Goal: Information Seeking & Learning: Learn about a topic

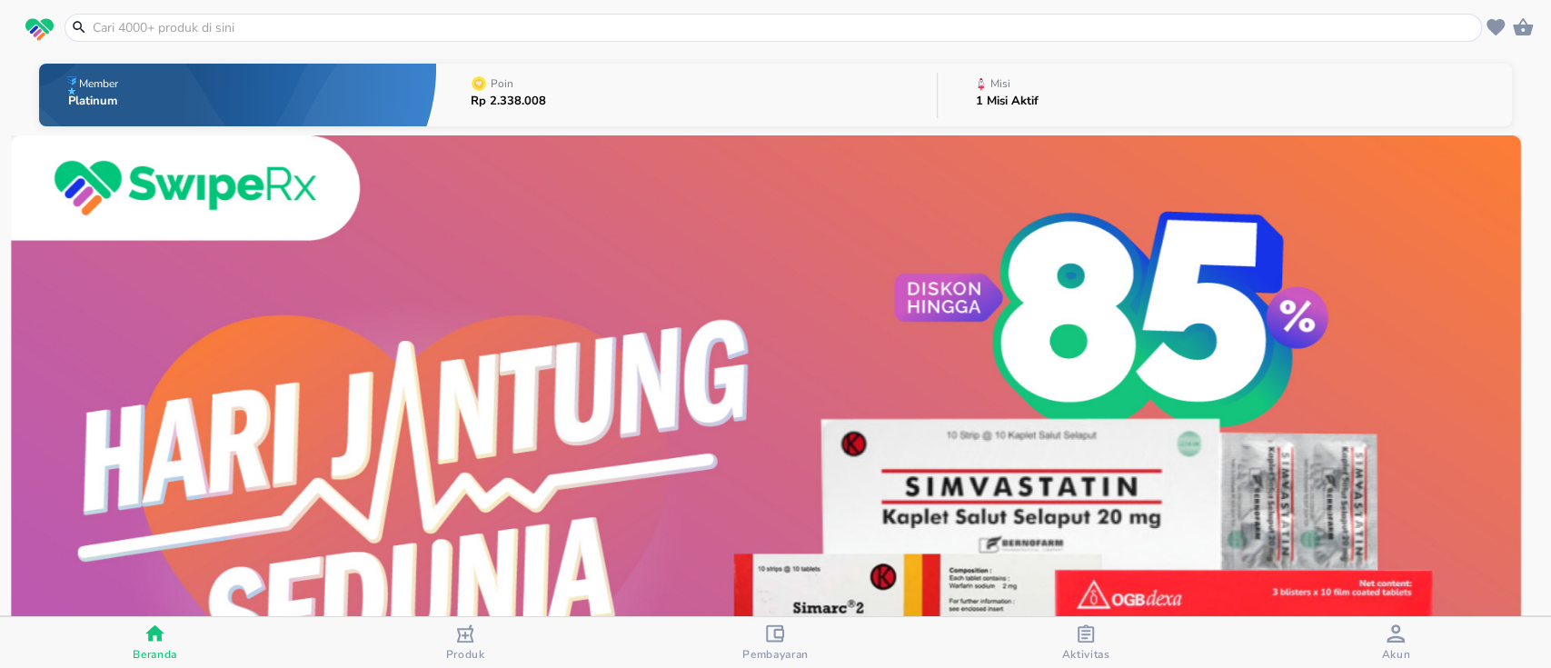
click at [789, 94] on button "Poin Rp 2.338.008" at bounding box center [686, 95] width 501 height 72
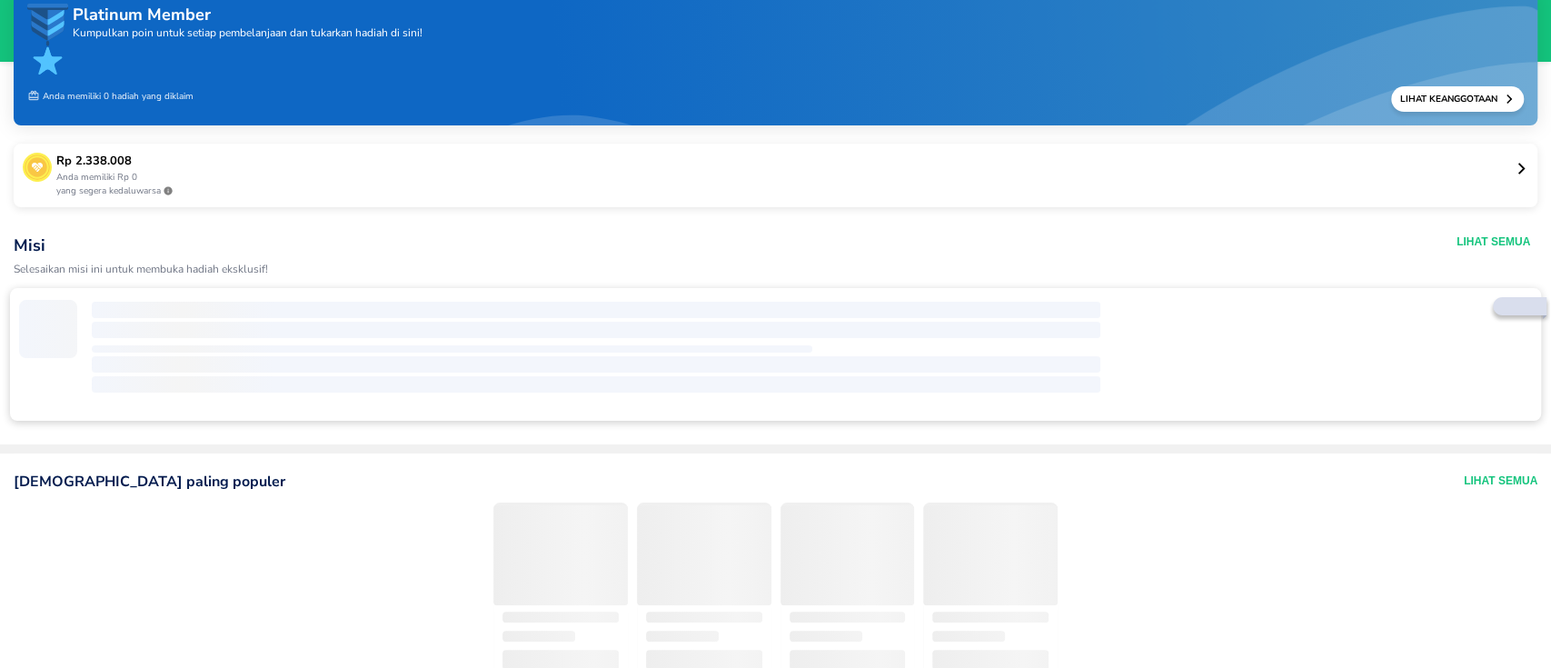
scroll to position [121, 0]
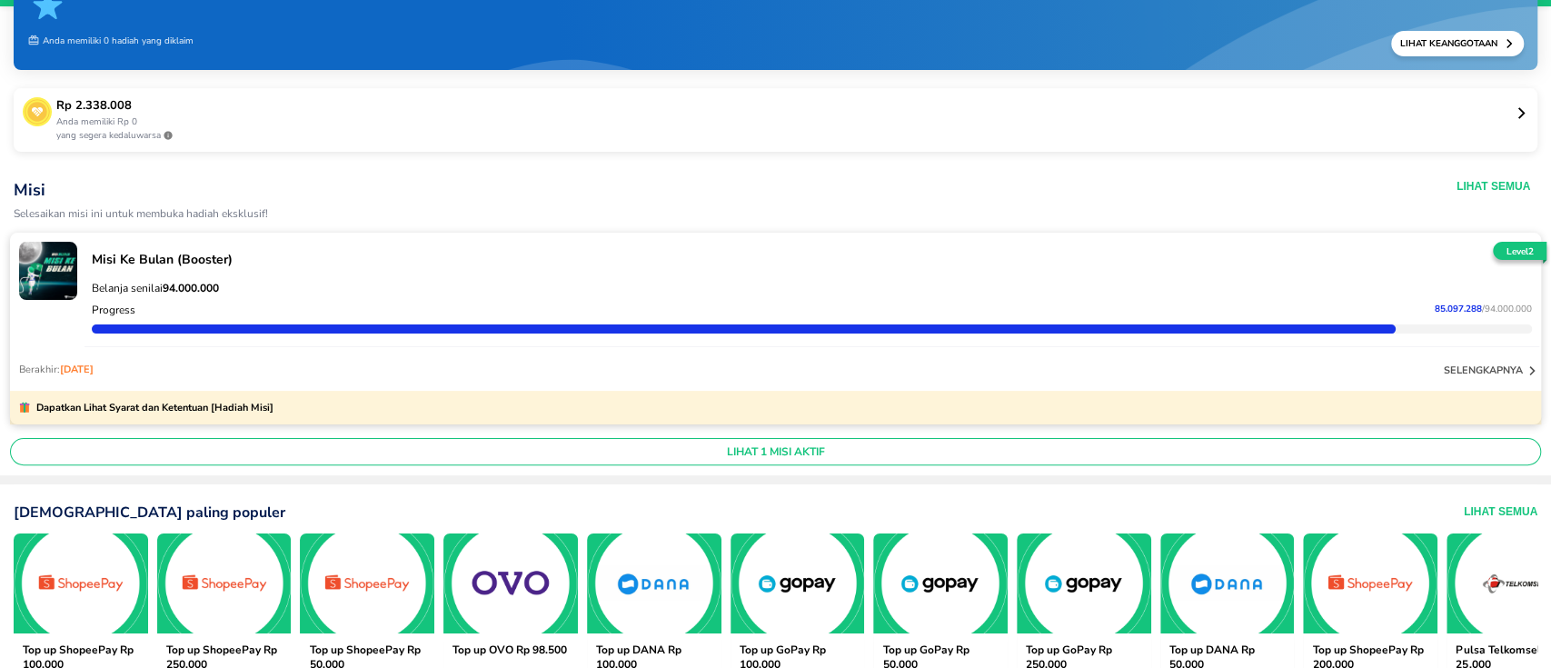
click at [1454, 374] on p "selengkapnya" at bounding box center [1483, 370] width 79 height 14
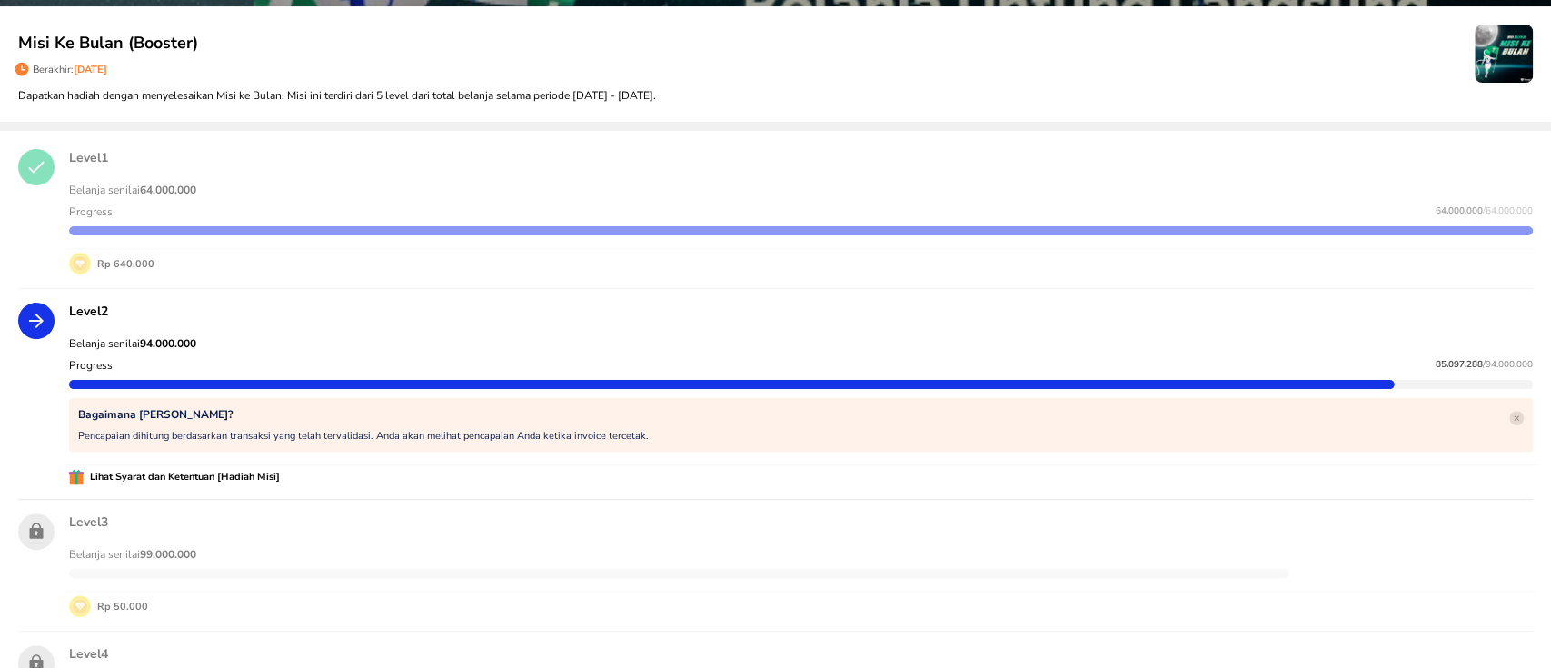
scroll to position [121, 0]
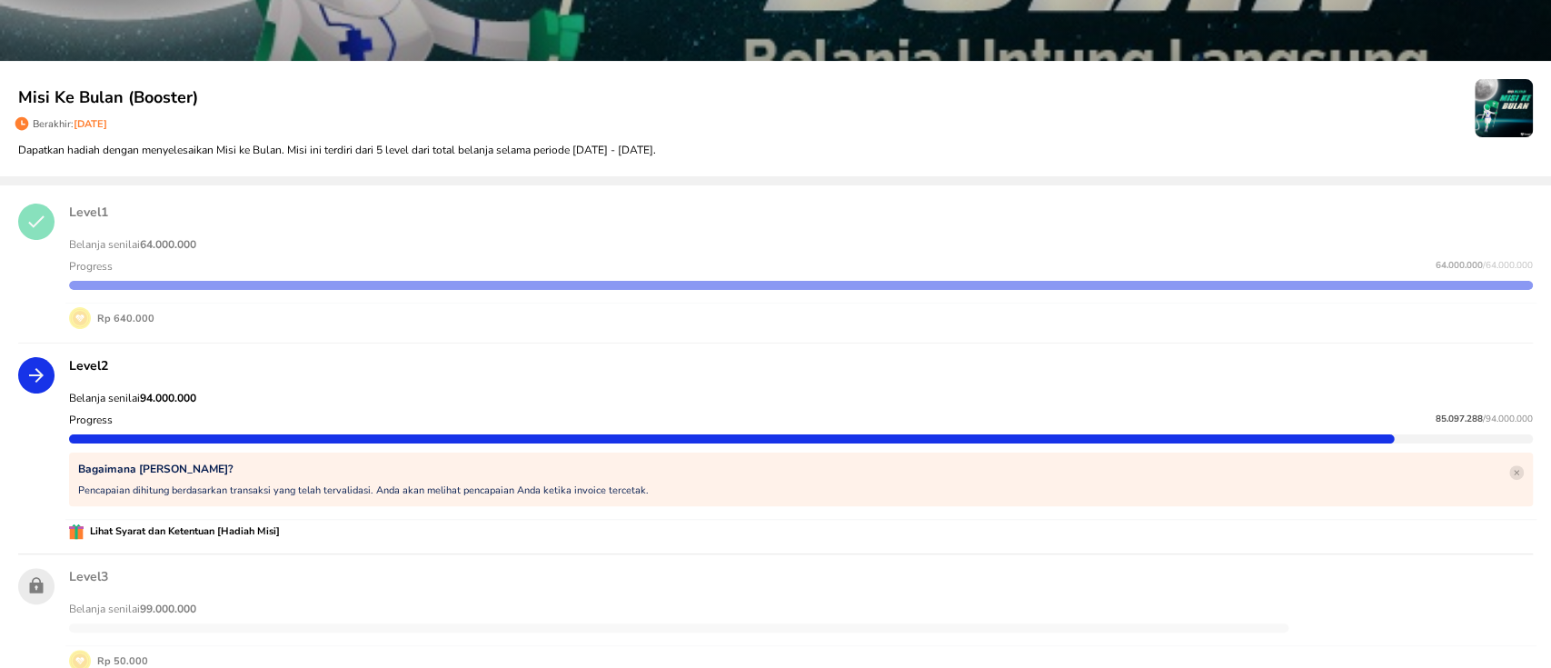
click at [667, 132] on div "Berakhir: [DATE]" at bounding box center [747, 124] width 1464 height 21
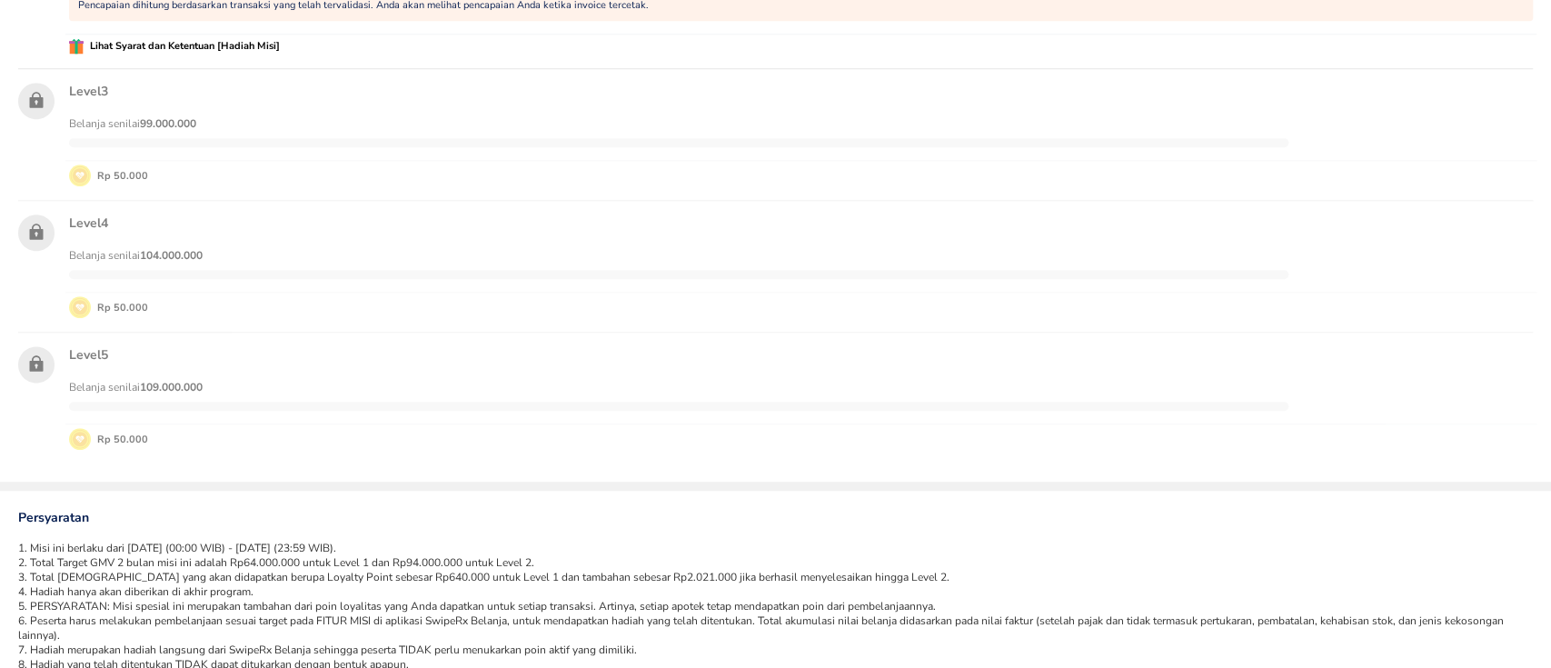
scroll to position [713, 0]
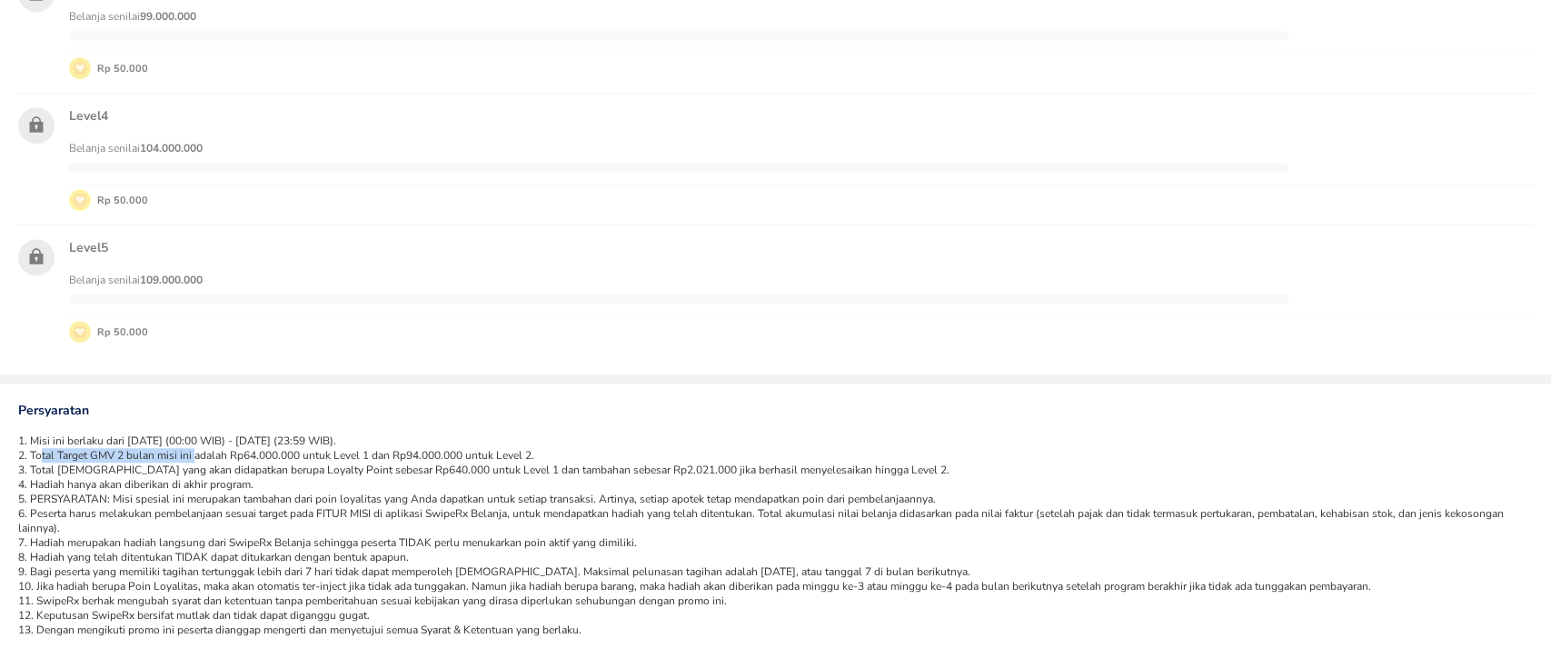
drag, startPoint x: 39, startPoint y: 455, endPoint x: 196, endPoint y: 456, distance: 157.2
click at [196, 456] on li "2. Total Target GMV 2 bulan misi ini adalah Rp64.000.000 untuk Level 1 dan Rp94…" at bounding box center [775, 455] width 1514 height 15
click at [243, 492] on li "5. PERSYARATAN: Misi spesial ini merupakan tambahan dari poin loyalitas yang An…" at bounding box center [775, 498] width 1514 height 15
drag, startPoint x: 313, startPoint y: 469, endPoint x: 516, endPoint y: 471, distance: 203.5
click at [516, 471] on li "3. Total [DEMOGRAPHIC_DATA] yang akan didapatkan berupa Loyalty Point sebesar R…" at bounding box center [775, 469] width 1514 height 15
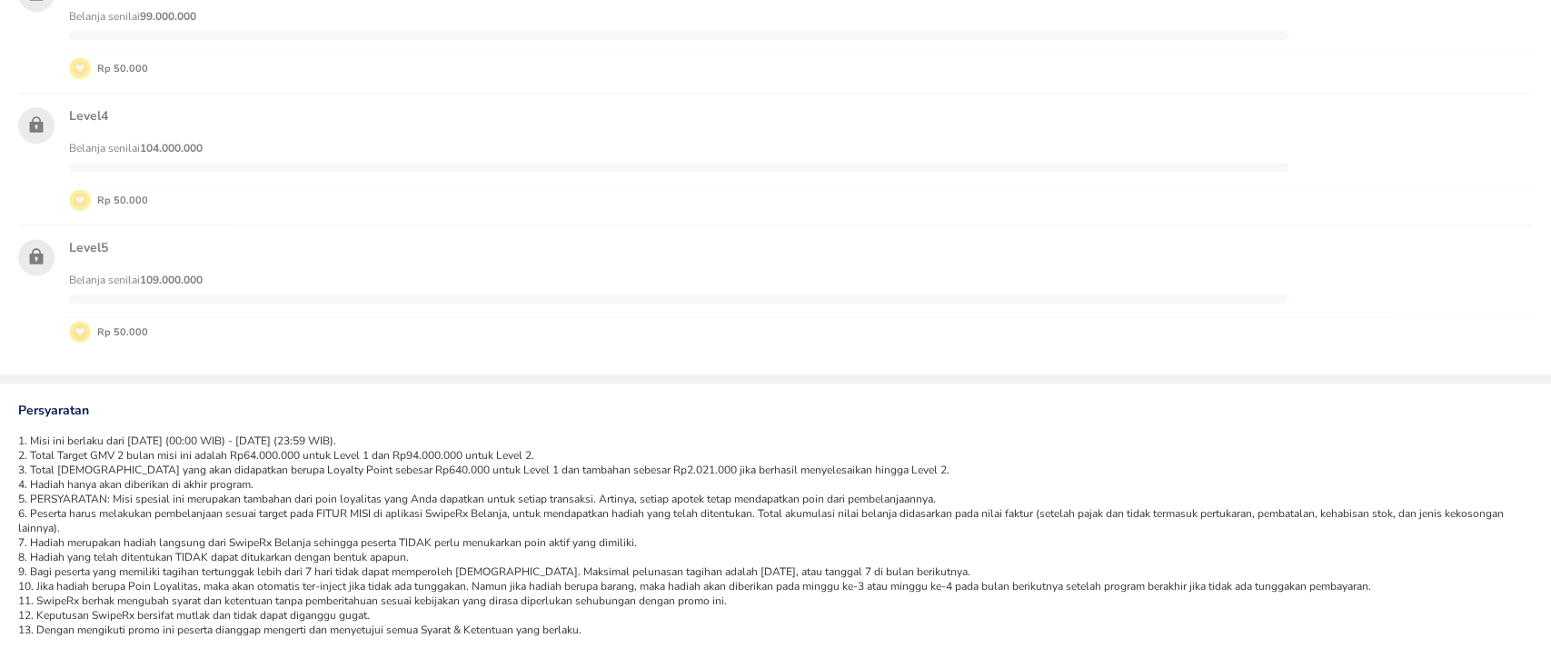
click at [529, 482] on li "4. Hadiah hanya akan diberikan di akhir program." at bounding box center [775, 484] width 1514 height 15
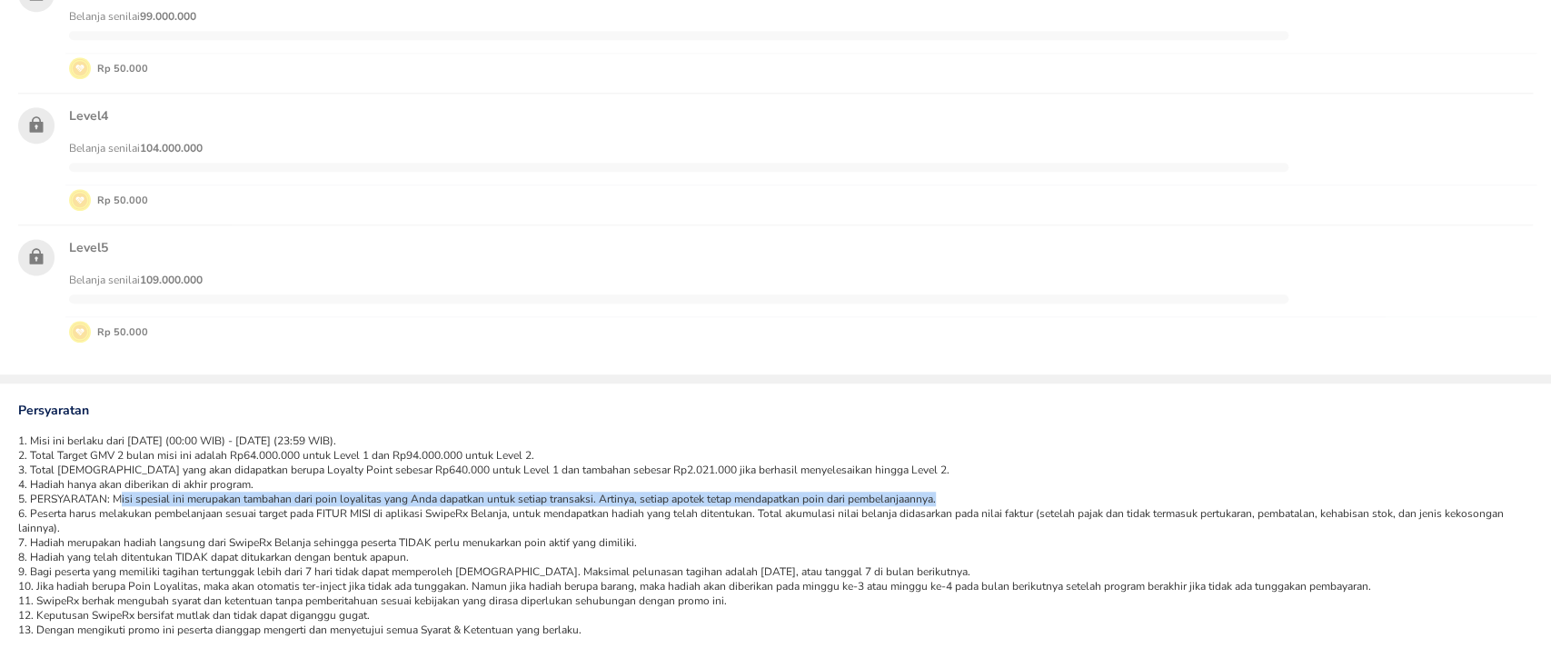
drag, startPoint x: 122, startPoint y: 498, endPoint x: 988, endPoint y: 494, distance: 866.7
click at [988, 494] on li "5. PERSYARATAN: Misi spesial ini merupakan tambahan dari poin loyalitas yang An…" at bounding box center [775, 498] width 1514 height 15
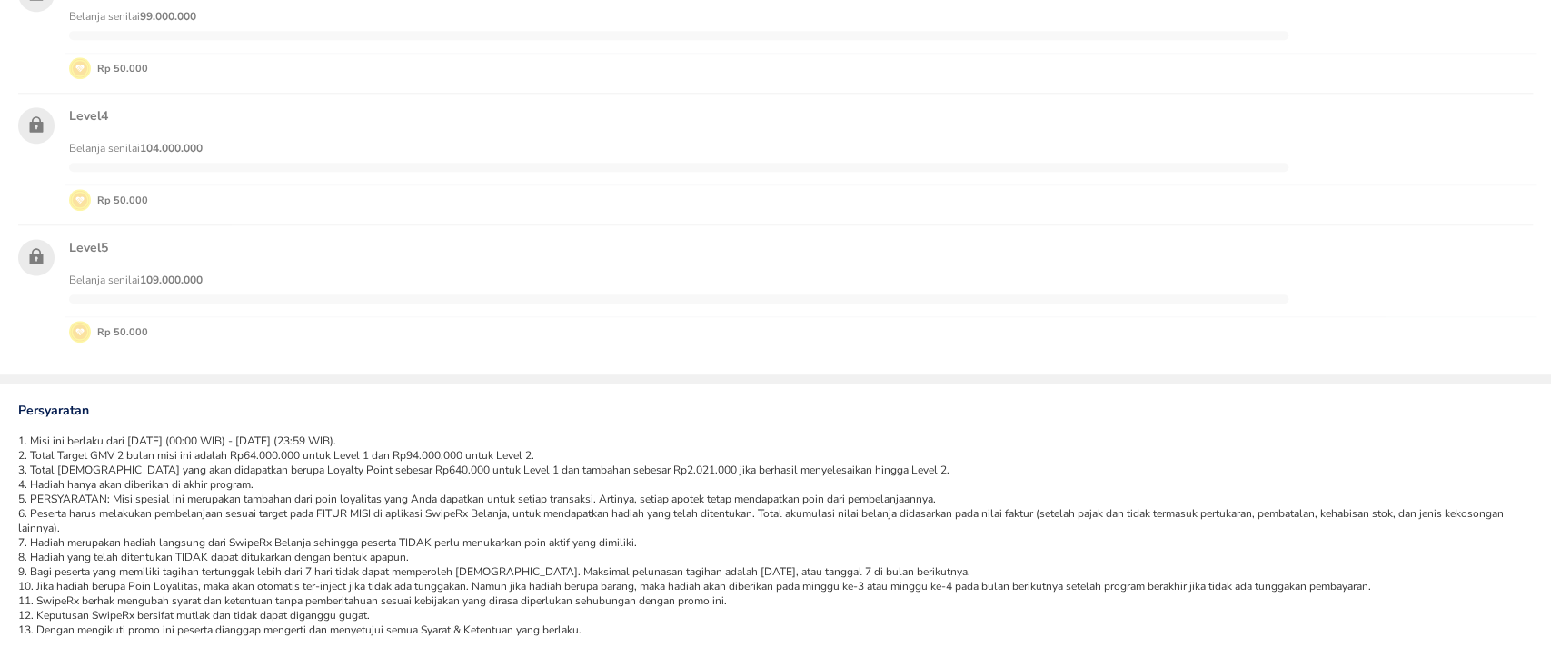
click at [958, 546] on li "7. Hadiah merupakan hadiah langsung dari SwipeRx Belanja sehingga peserta TIDAK…" at bounding box center [775, 542] width 1514 height 15
drag, startPoint x: 771, startPoint y: 513, endPoint x: 887, endPoint y: 513, distance: 115.4
click at [885, 513] on li "6. Peserta harus melakukan pembelanjaan sesuai target pada FITUR MISI di aplika…" at bounding box center [775, 520] width 1514 height 29
click at [923, 541] on li "7. Hadiah merupakan hadiah langsung dari SwipeRx Belanja sehingga peserta TIDAK…" at bounding box center [775, 542] width 1514 height 15
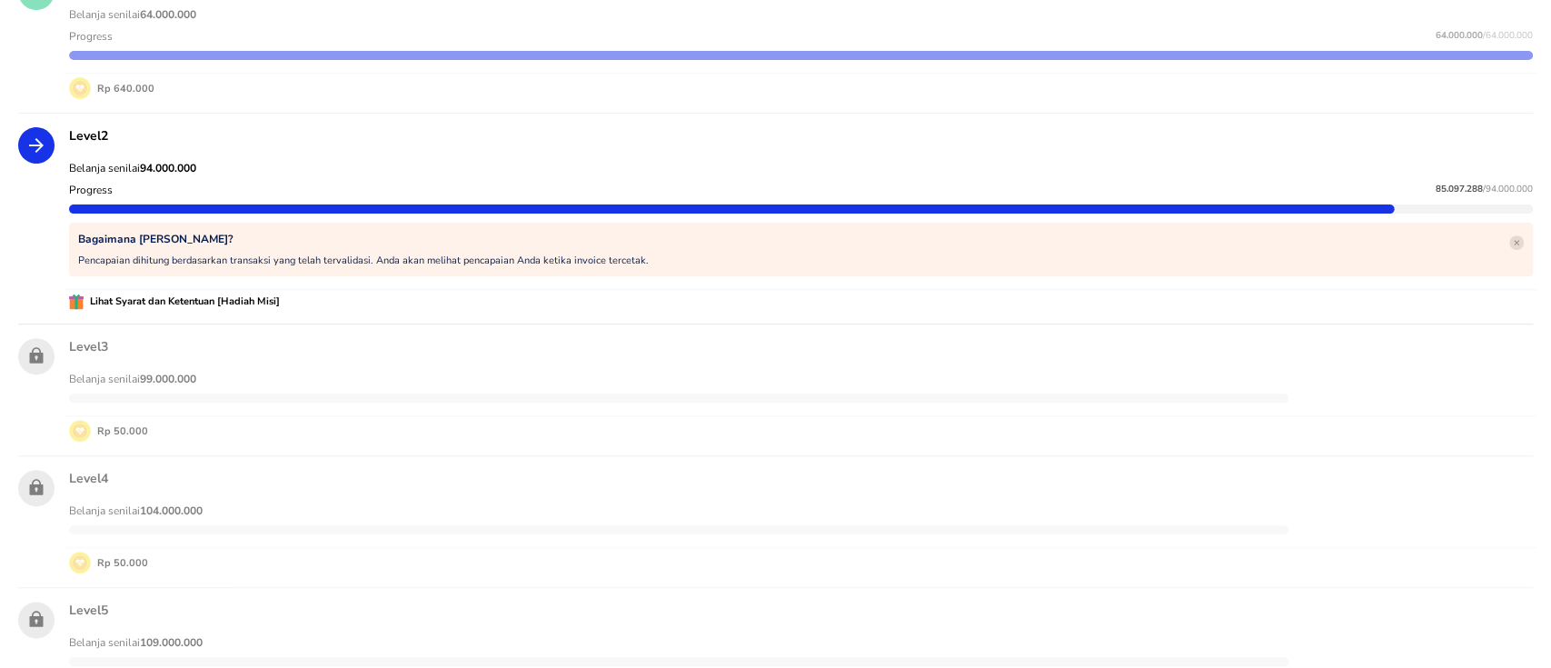
scroll to position [350, 0]
click at [187, 303] on p "Lihat Syarat dan Ketentuan [Hadiah Misi]" at bounding box center [182, 302] width 196 height 16
click at [266, 313] on div "Lihat Syarat dan Ketentuan [Hadiah Misi]" at bounding box center [800, 303] width 1471 height 24
click at [168, 322] on div "Level 2 Belanja senilai 94.000.000 Progress 85.097.288 / 94.000.000 Bagaimana […" at bounding box center [775, 219] width 1514 height 211
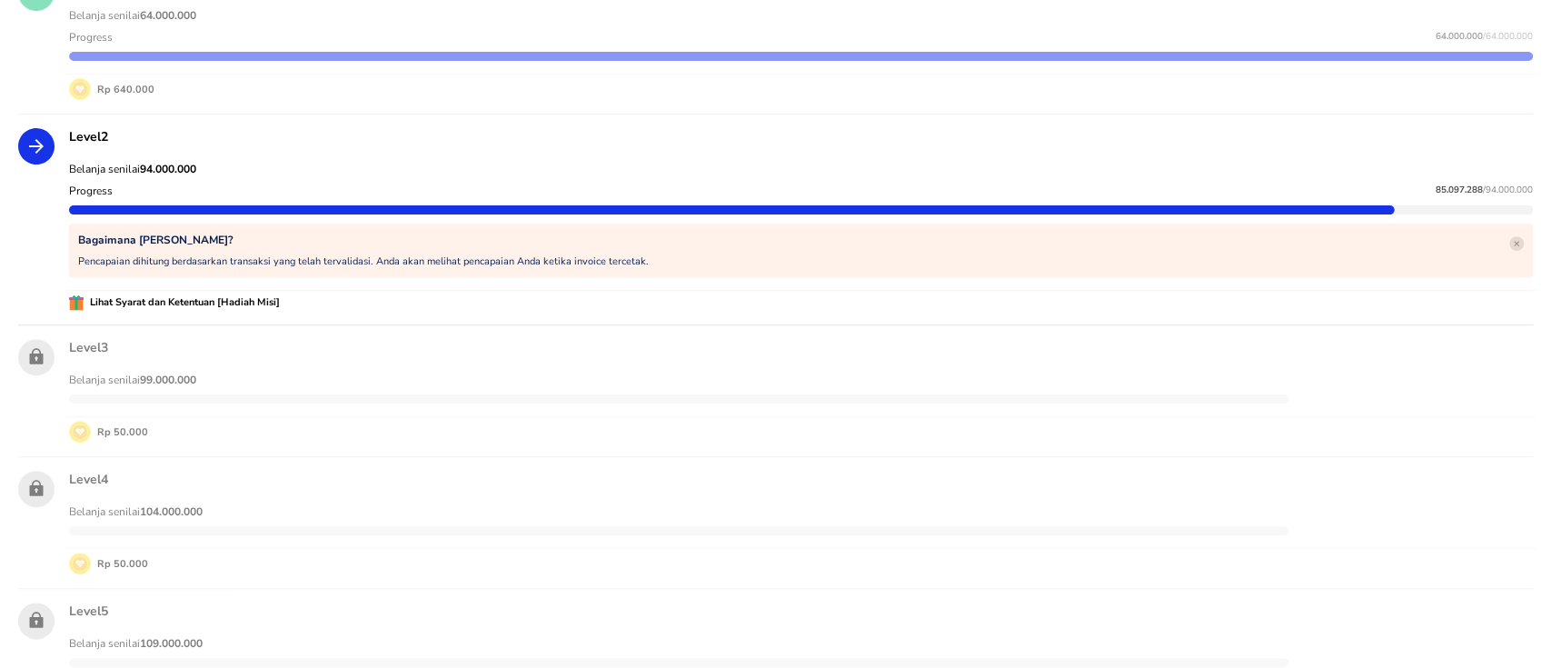
click at [660, 258] on div "Bagaimana [PERSON_NAME]? Pencapaian dihitung berdasarkan transaksi yang telah t…" at bounding box center [801, 250] width 1464 height 54
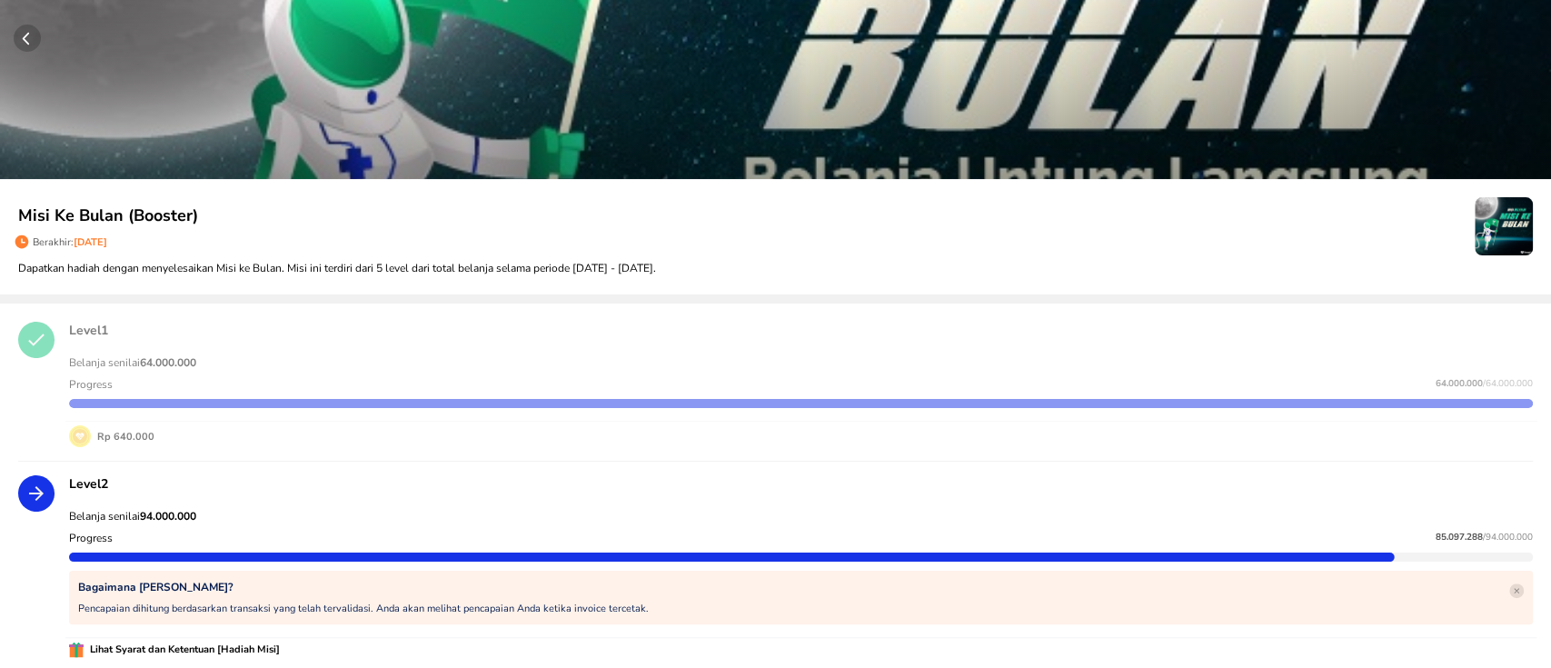
scroll to position [0, 0]
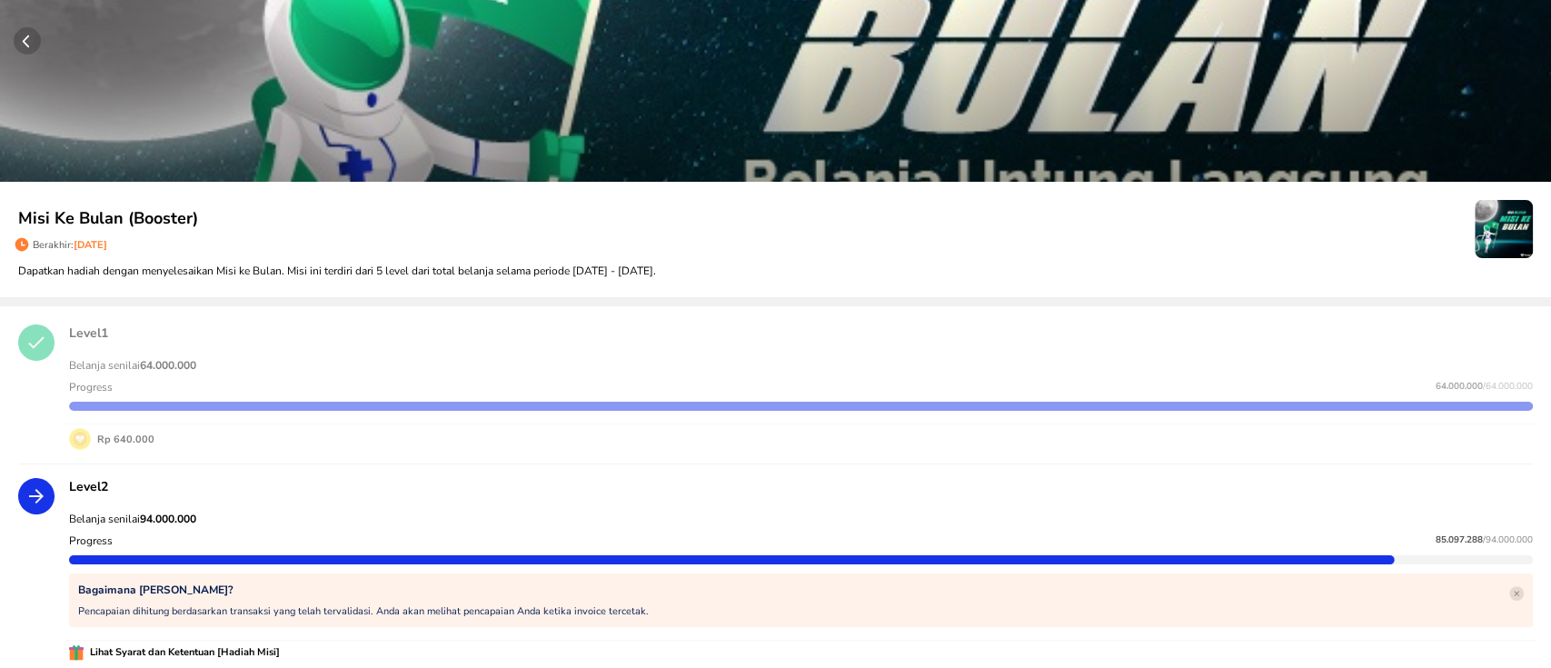
click at [30, 35] on circle "button" at bounding box center [27, 40] width 27 height 27
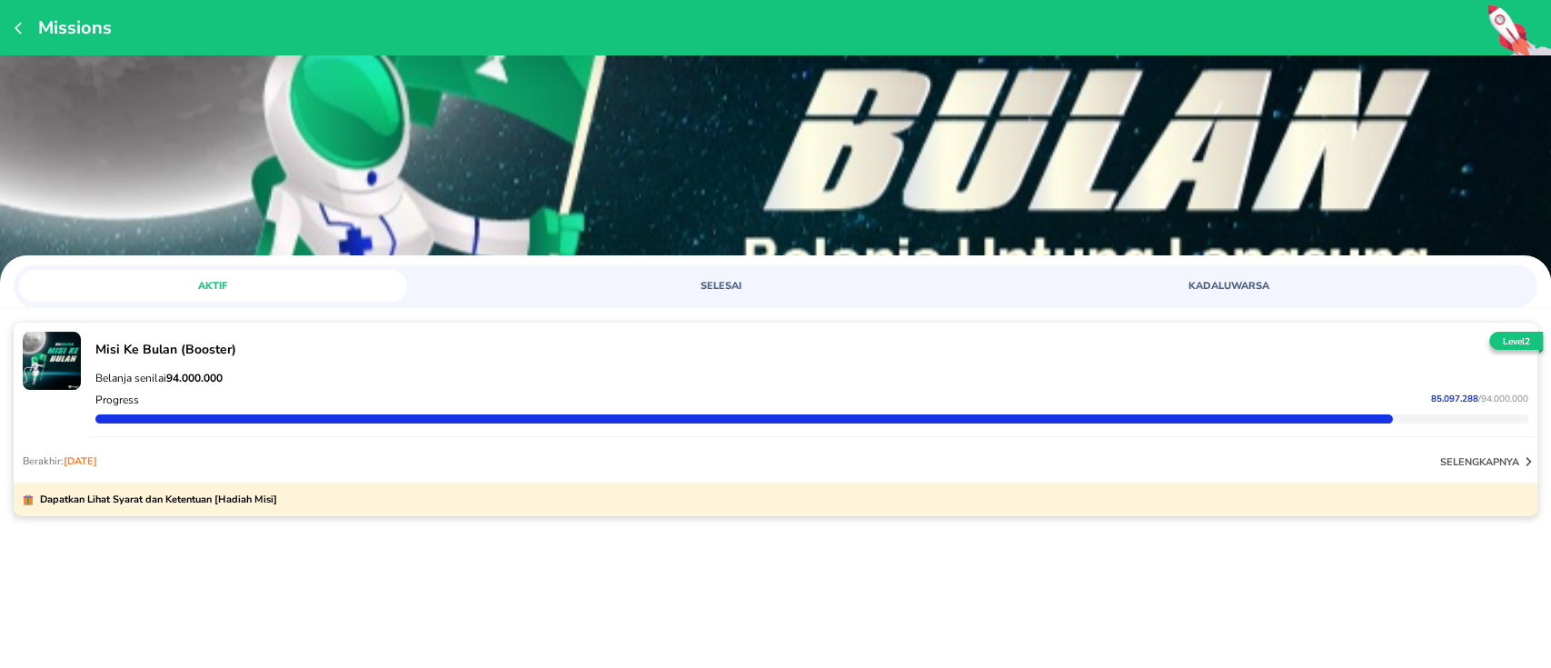
click at [538, 447] on div "Berakhir: [DATE] selengkapnya" at bounding box center [775, 461] width 1523 height 44
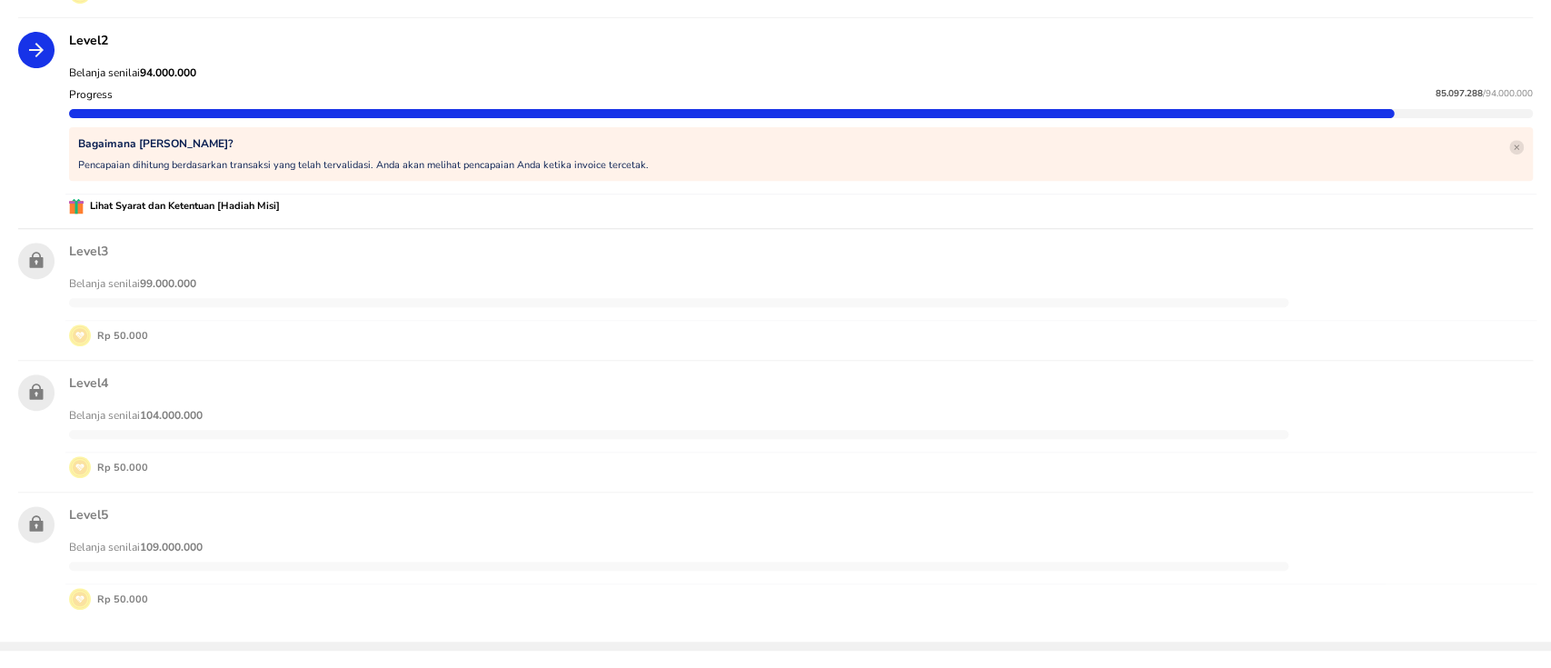
scroll to position [484, 0]
